Goal: Transaction & Acquisition: Purchase product/service

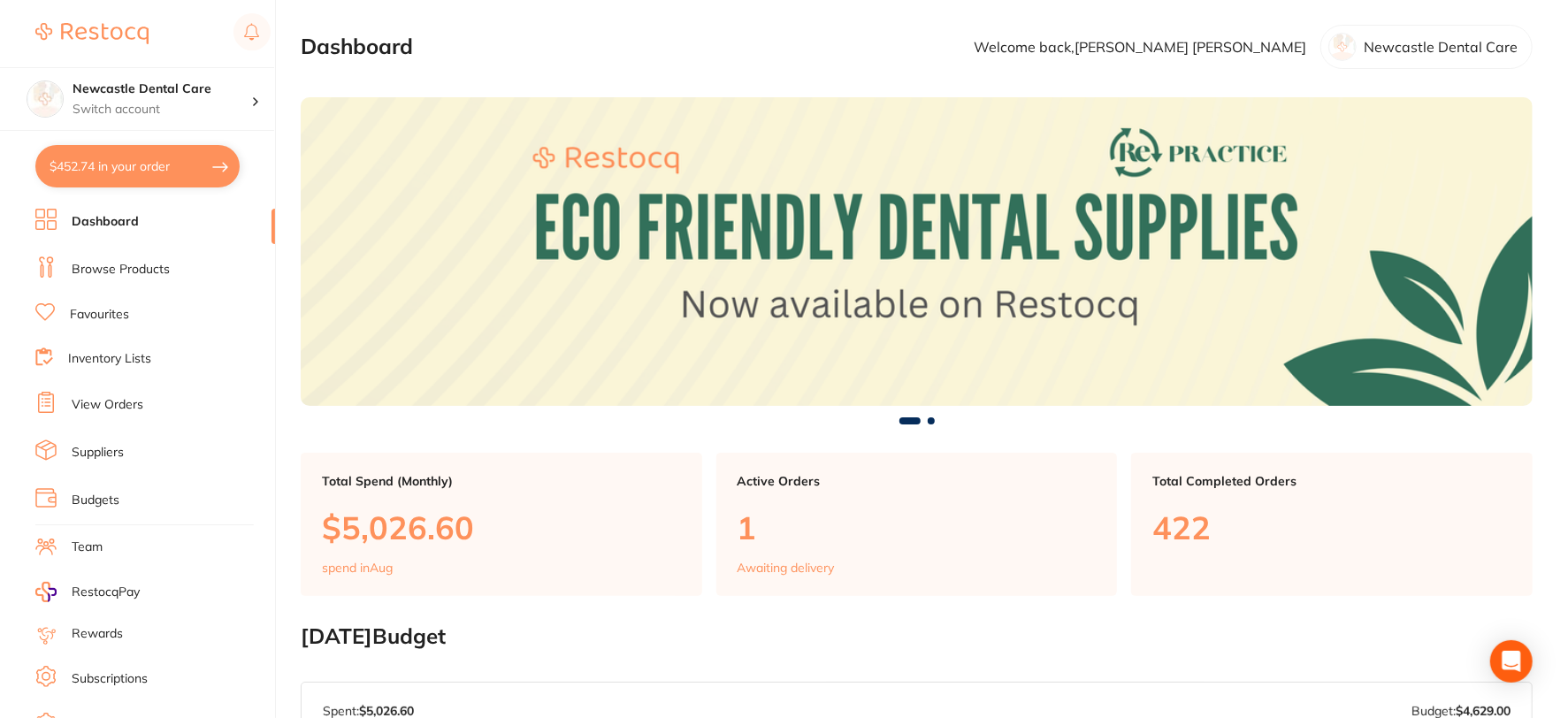
click at [166, 153] on button "$452.74 in your order" at bounding box center [137, 166] width 204 height 43
checkbox input "true"
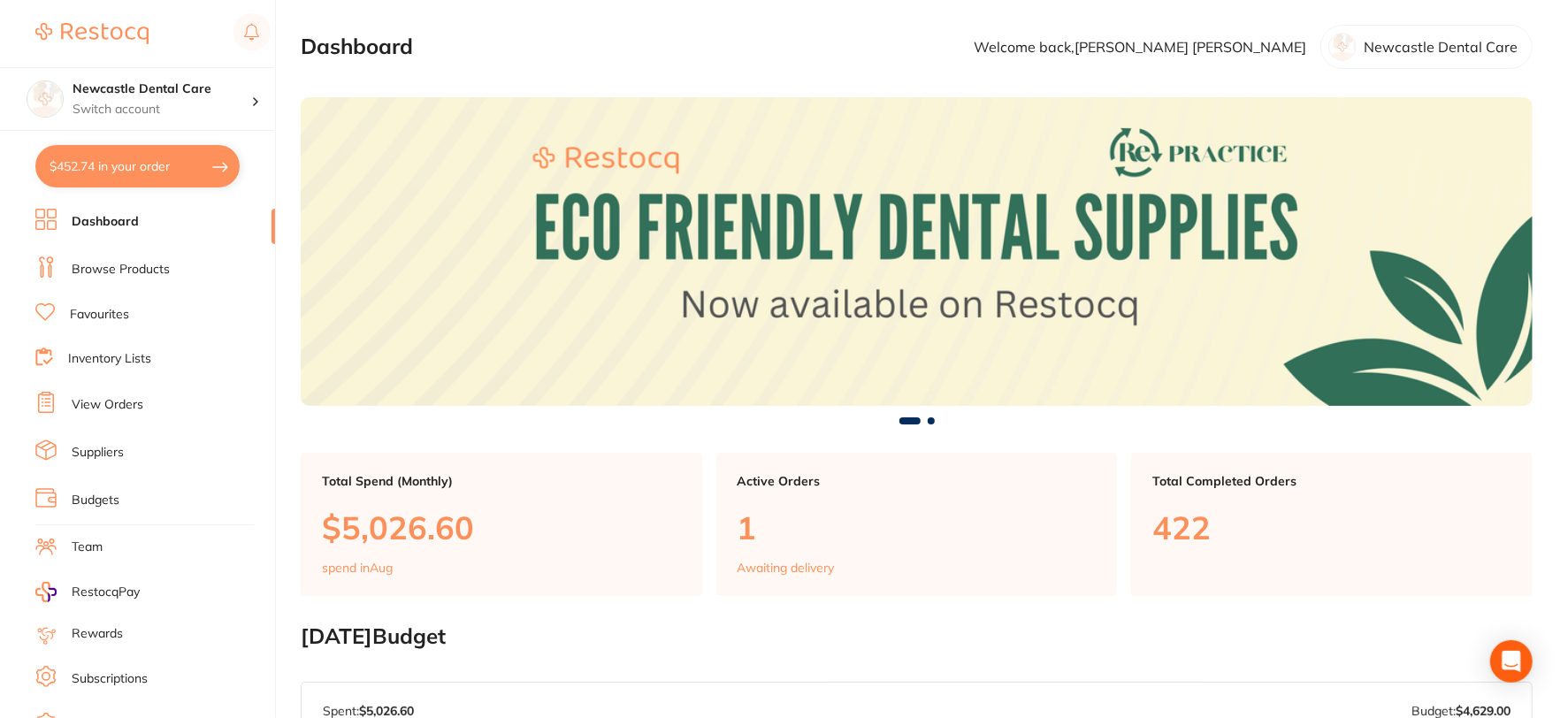
checkbox input "true"
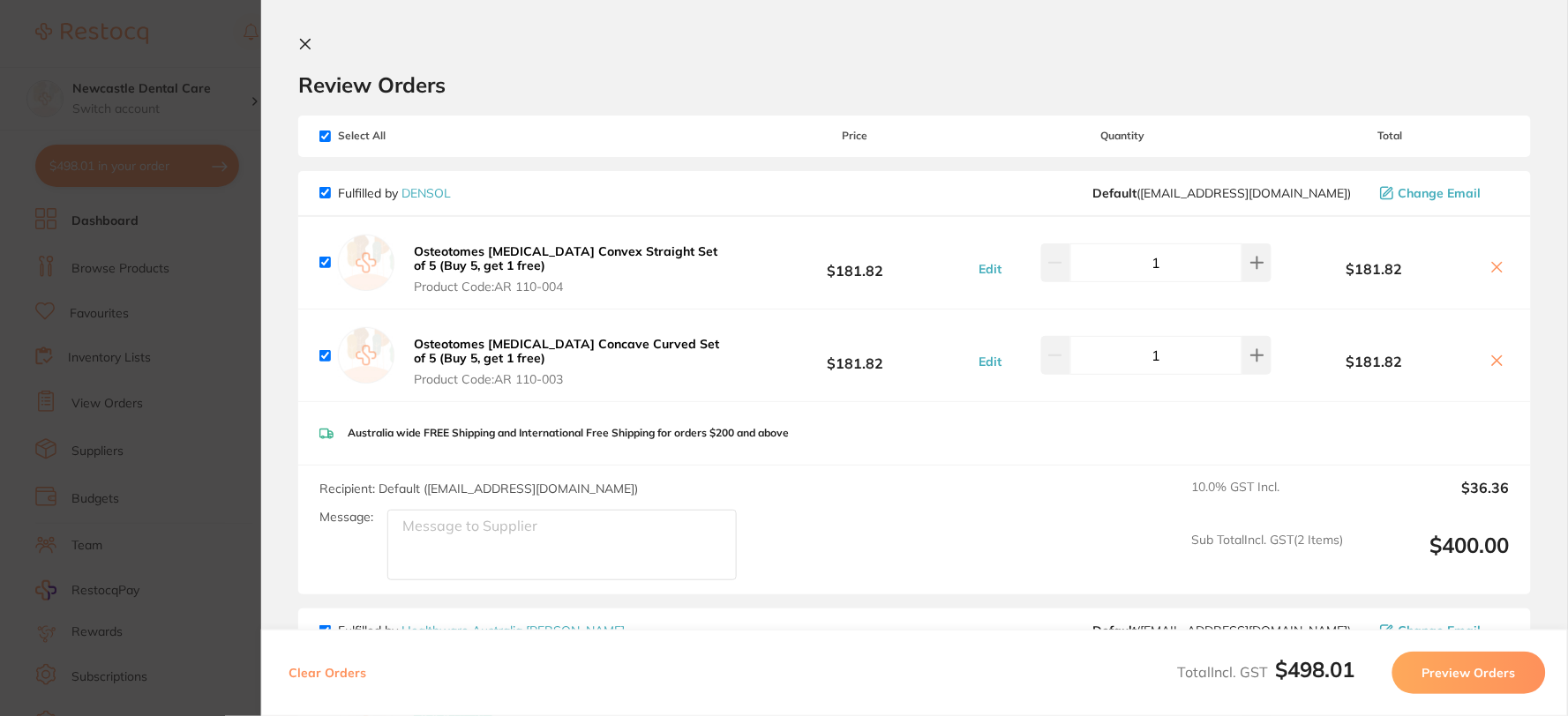
click at [686, 256] on b "Osteotomes [MEDICAL_DATA] Convex Straight Set of 5 (Buy 5, get 1 free)" at bounding box center [565, 259] width 303 height 30
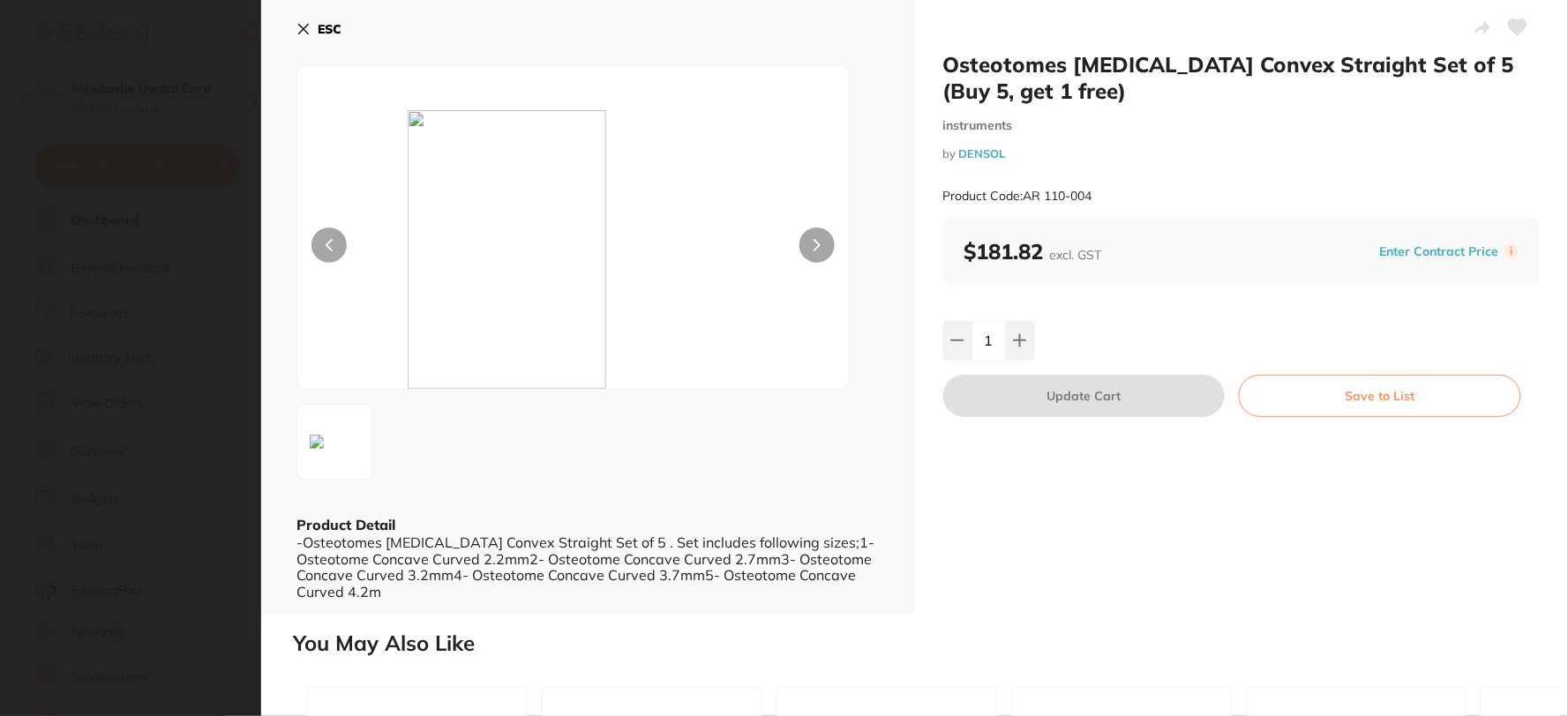
click at [297, 27] on icon at bounding box center [303, 29] width 14 height 14
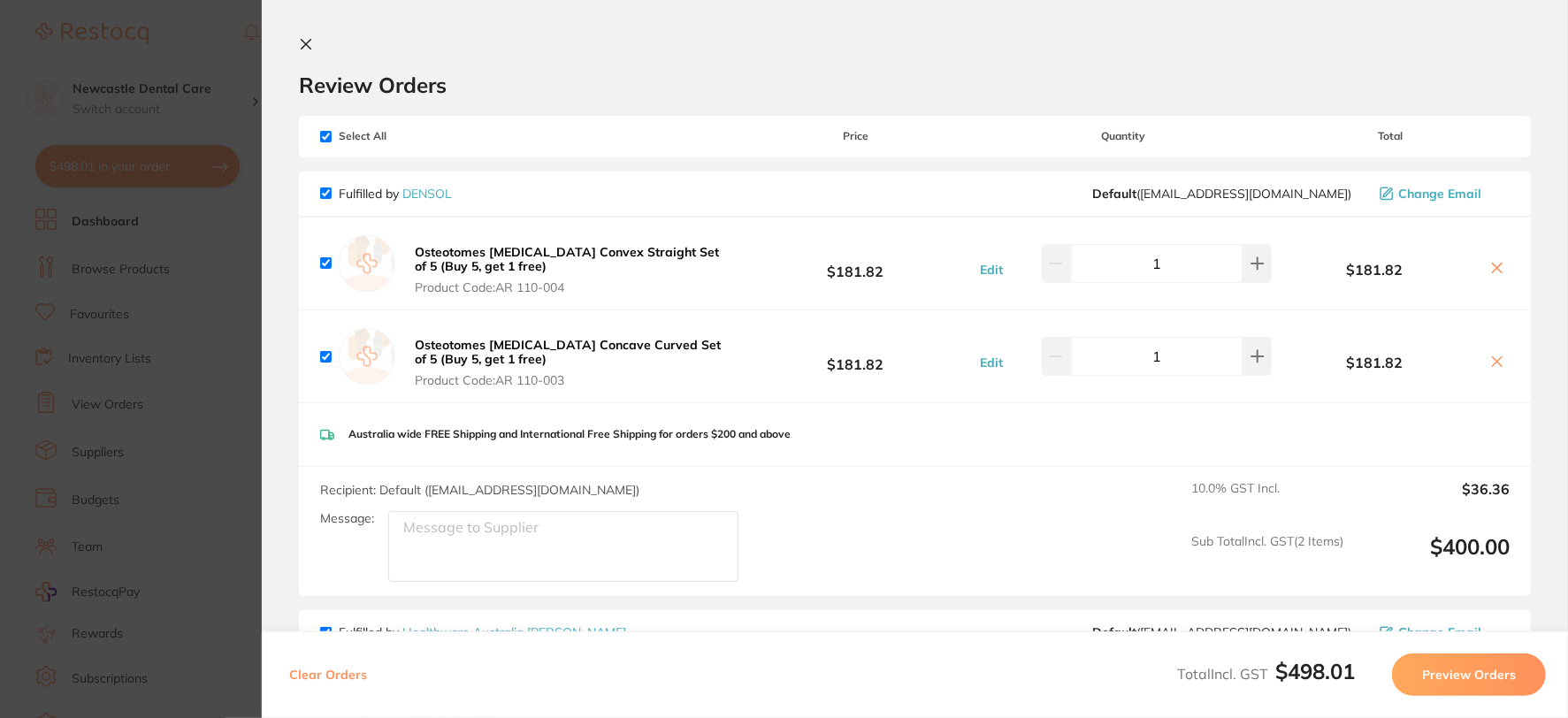
click at [293, 44] on section "Review Orders Your orders are being processed and we will notify you once we ha…" at bounding box center [915, 359] width 1307 height 718
click at [301, 40] on icon at bounding box center [306, 44] width 14 height 14
